Goal: Task Accomplishment & Management: Complete application form

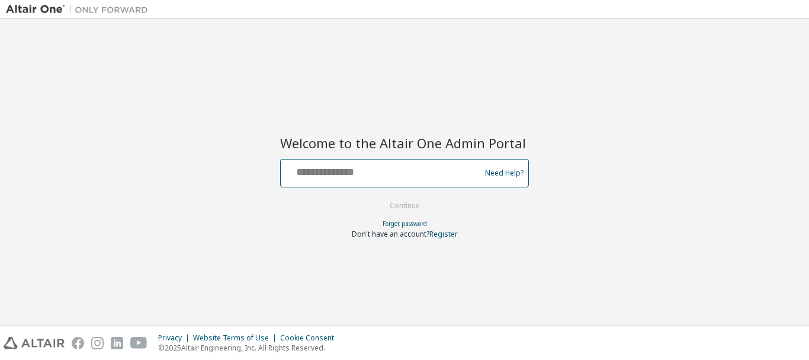
click at [418, 169] on input "text" at bounding box center [383, 170] width 194 height 17
type input "*"
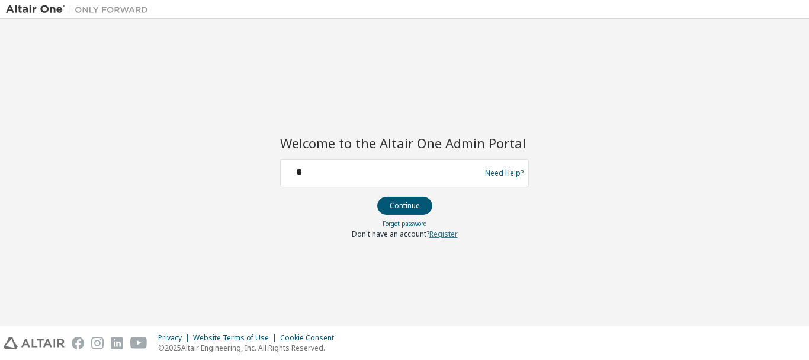
click at [443, 232] on link "Register" at bounding box center [444, 234] width 28 height 10
